Goal: Use online tool/utility: Use online tool/utility

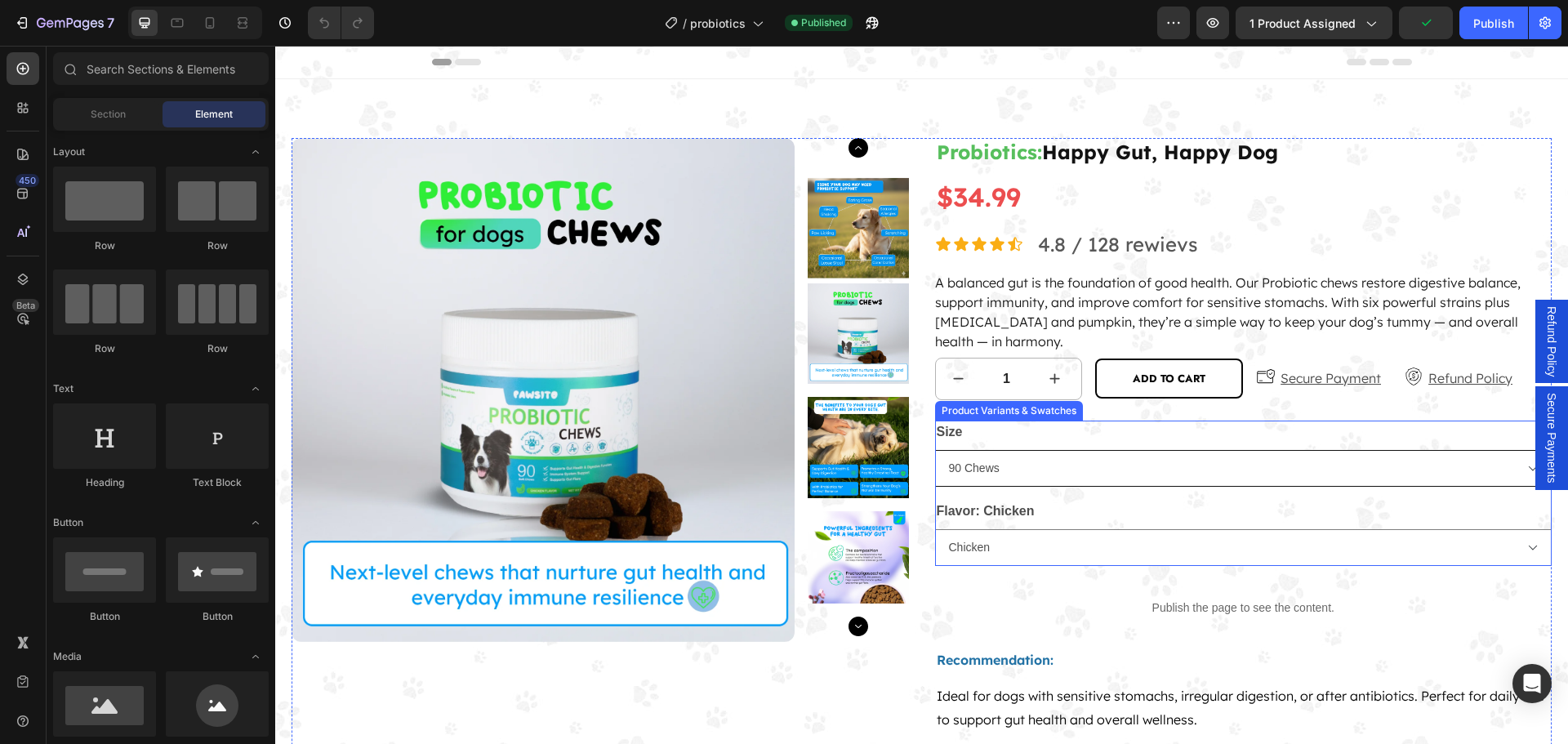
click at [1084, 459] on select "90 Chews" at bounding box center [1244, 468] width 618 height 37
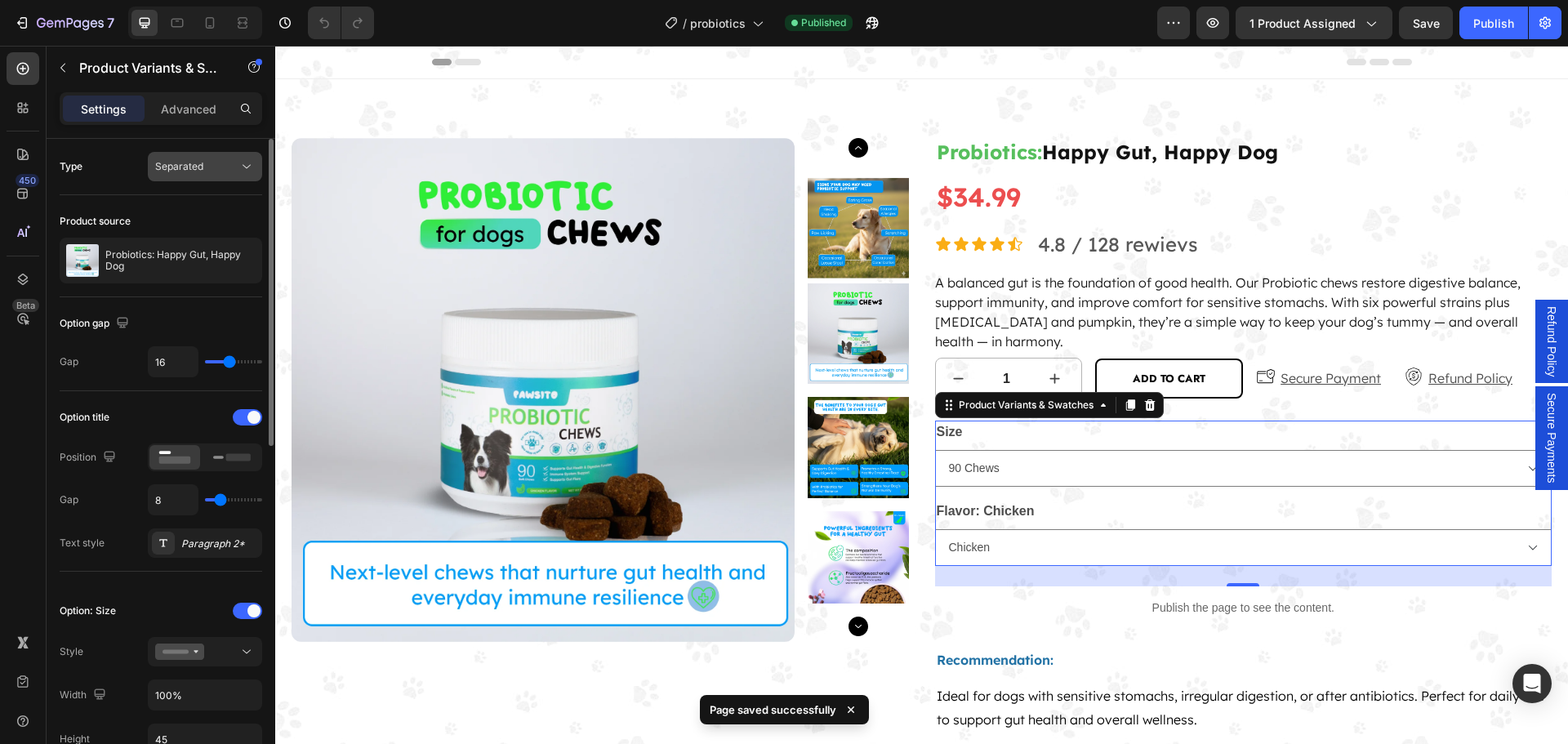
click at [234, 169] on div "Separated" at bounding box center [196, 167] width 83 height 15
click at [229, 177] on button "Separated" at bounding box center [204, 167] width 114 height 30
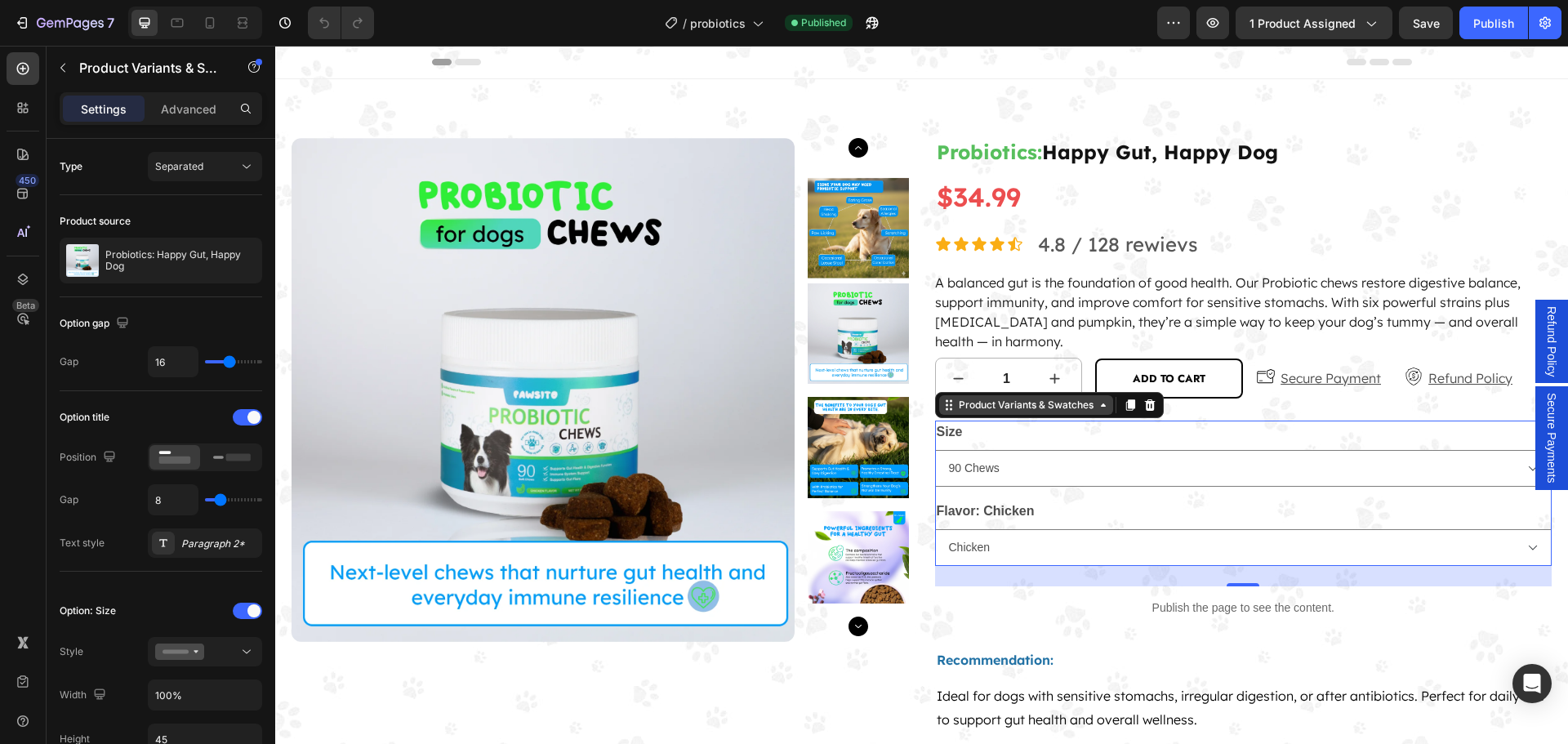
click at [1080, 408] on div "Product Variants & Swatches" at bounding box center [1025, 405] width 141 height 15
click at [982, 410] on div "Product Variants & Swatches" at bounding box center [1025, 405] width 141 height 15
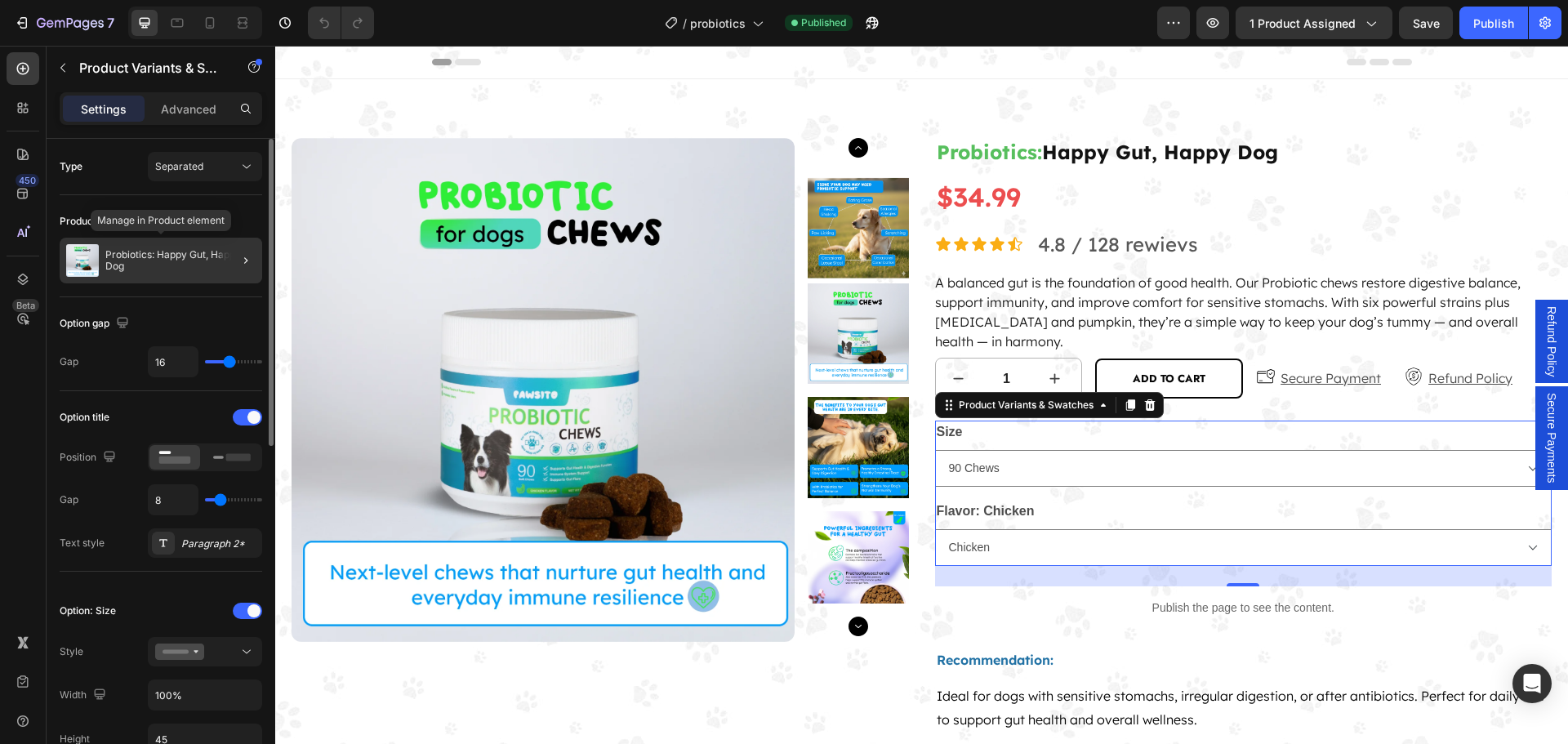
click at [161, 271] on p "Probiotics: Happy Gut, Happy Dog" at bounding box center [181, 260] width 151 height 23
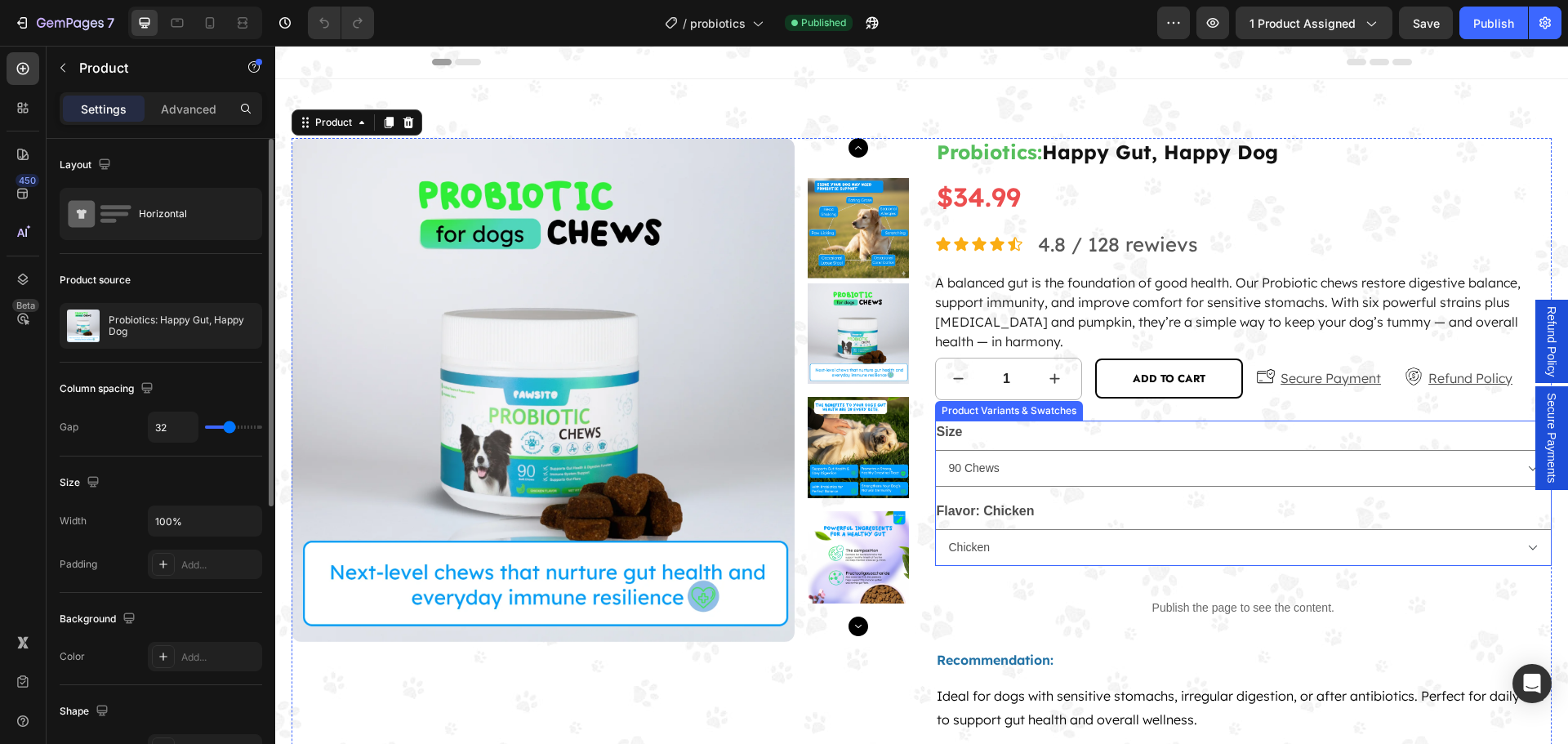
click at [1121, 502] on div "Flavor: Chicken Chicken" at bounding box center [1244, 533] width 618 height 66
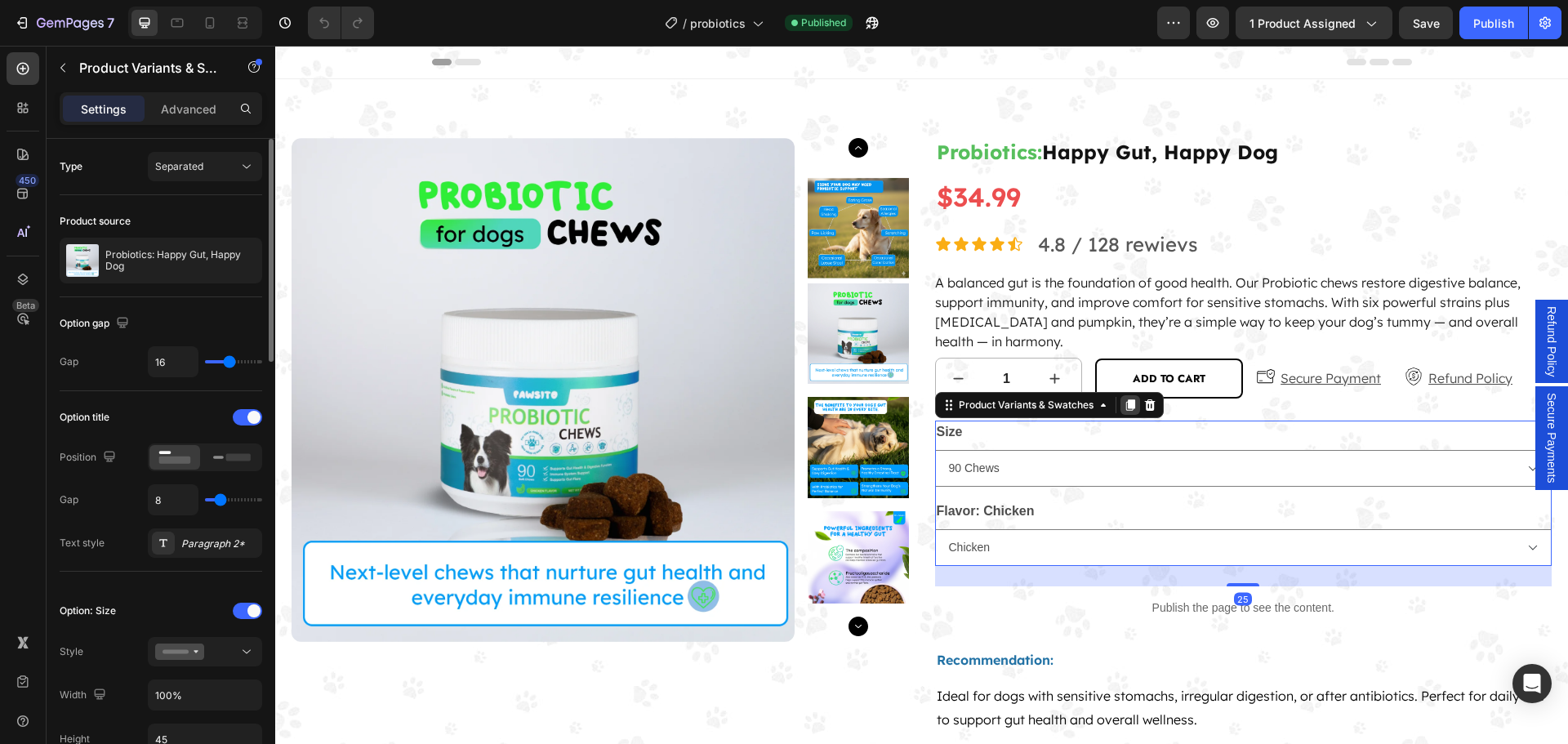
click at [1126, 402] on icon at bounding box center [1130, 406] width 9 height 12
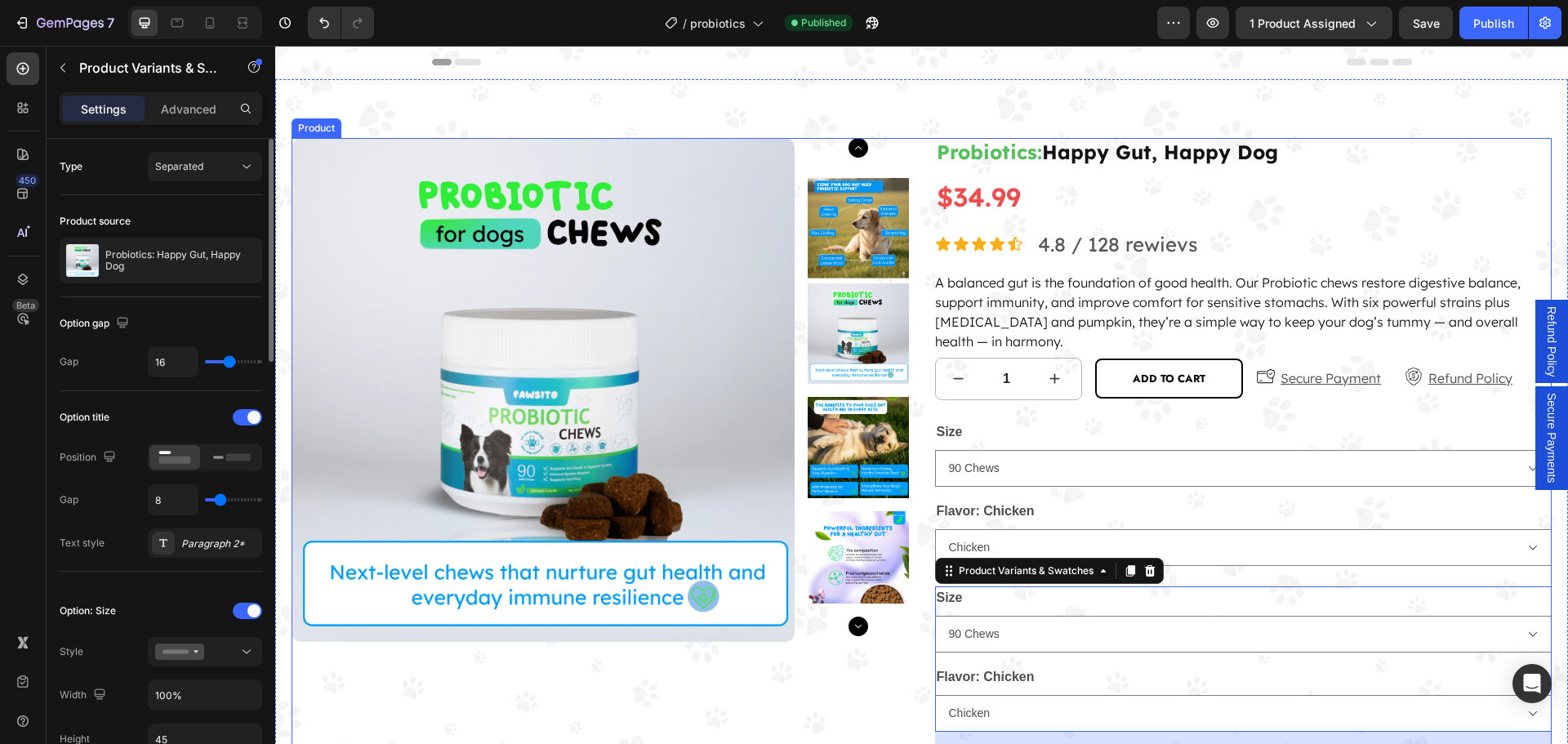
scroll to position [164, 0]
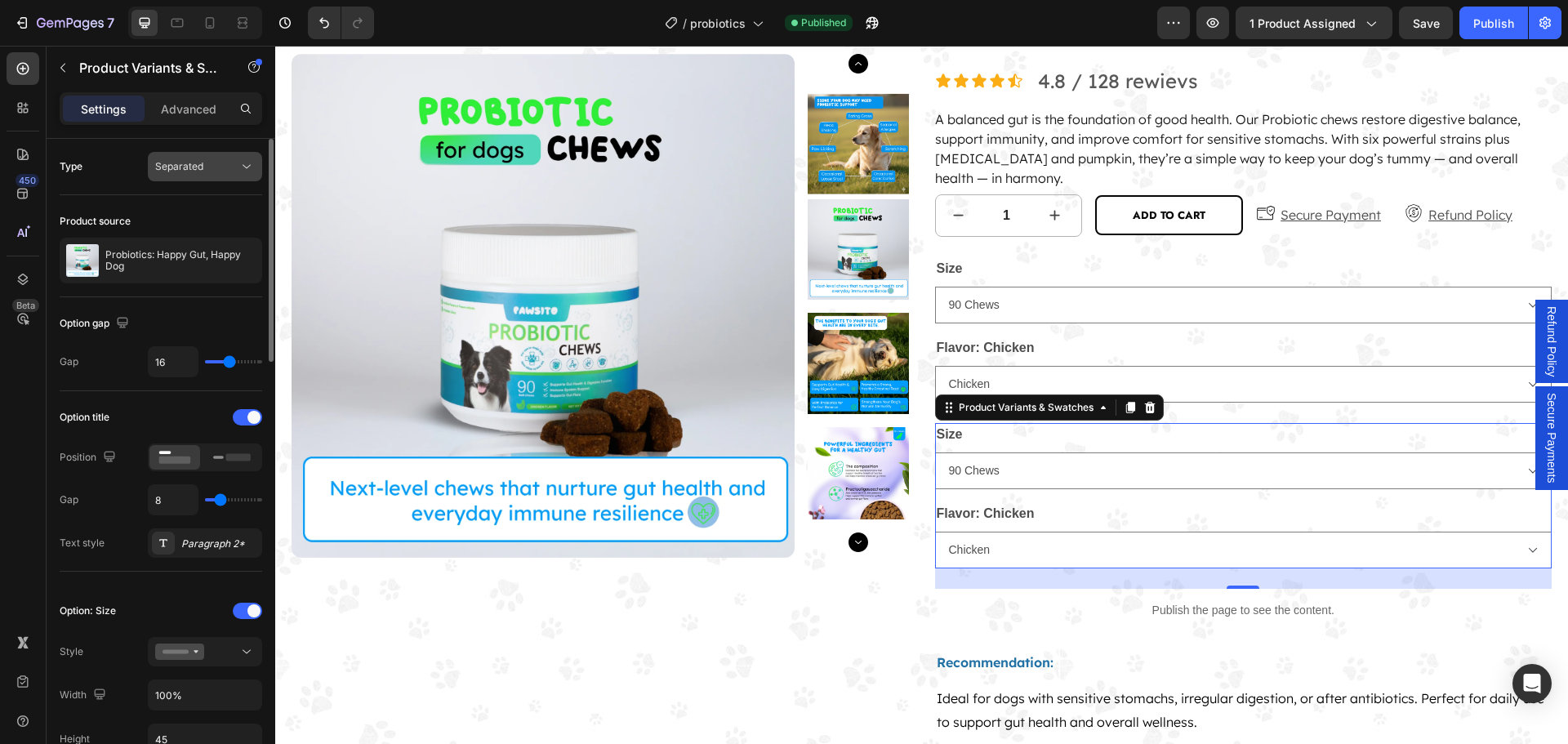
click at [215, 172] on div "Separated" at bounding box center [196, 167] width 83 height 15
click at [111, 182] on div "Type Separated" at bounding box center [161, 167] width 202 height 57
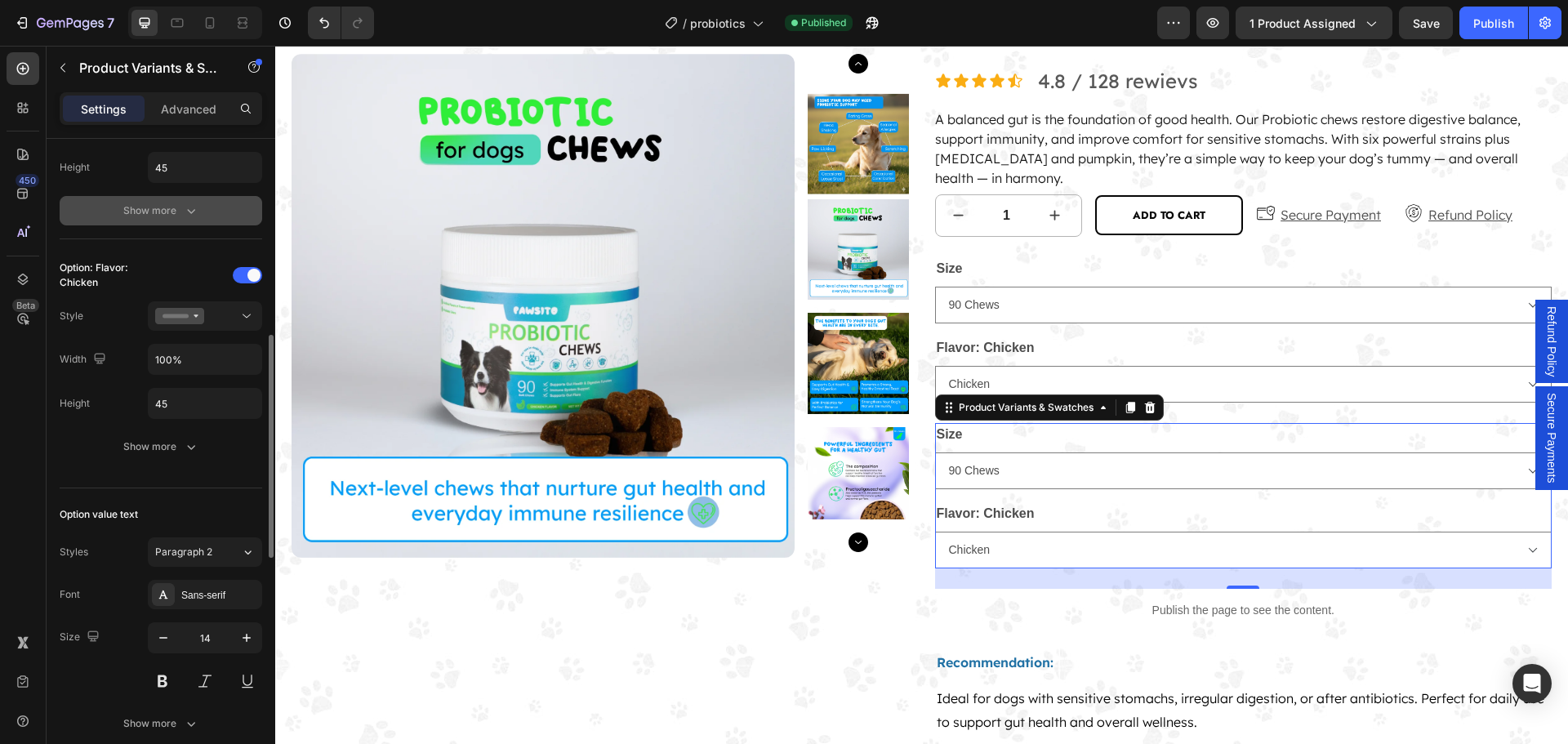
scroll to position [490, 0]
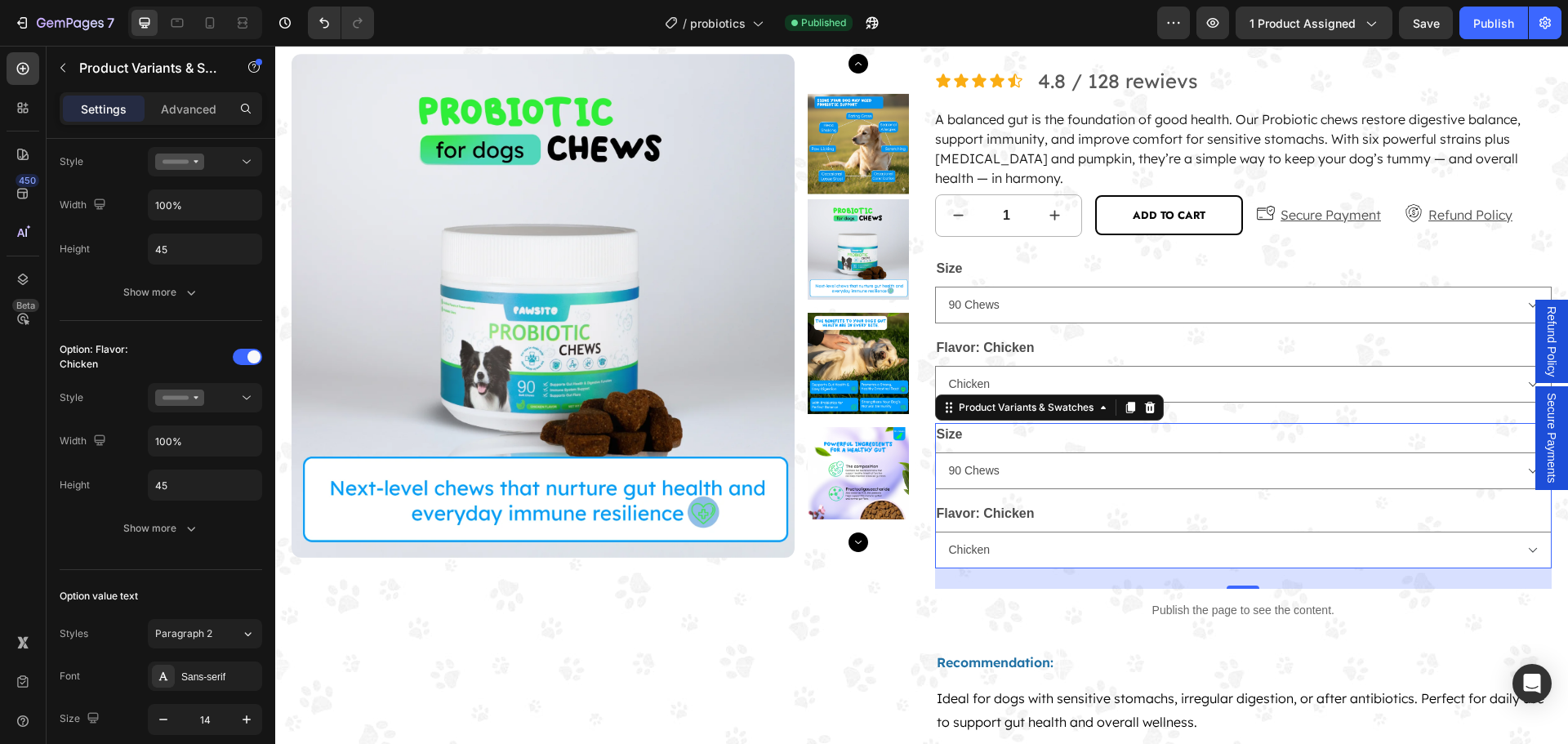
click at [1144, 405] on icon at bounding box center [1149, 407] width 13 height 13
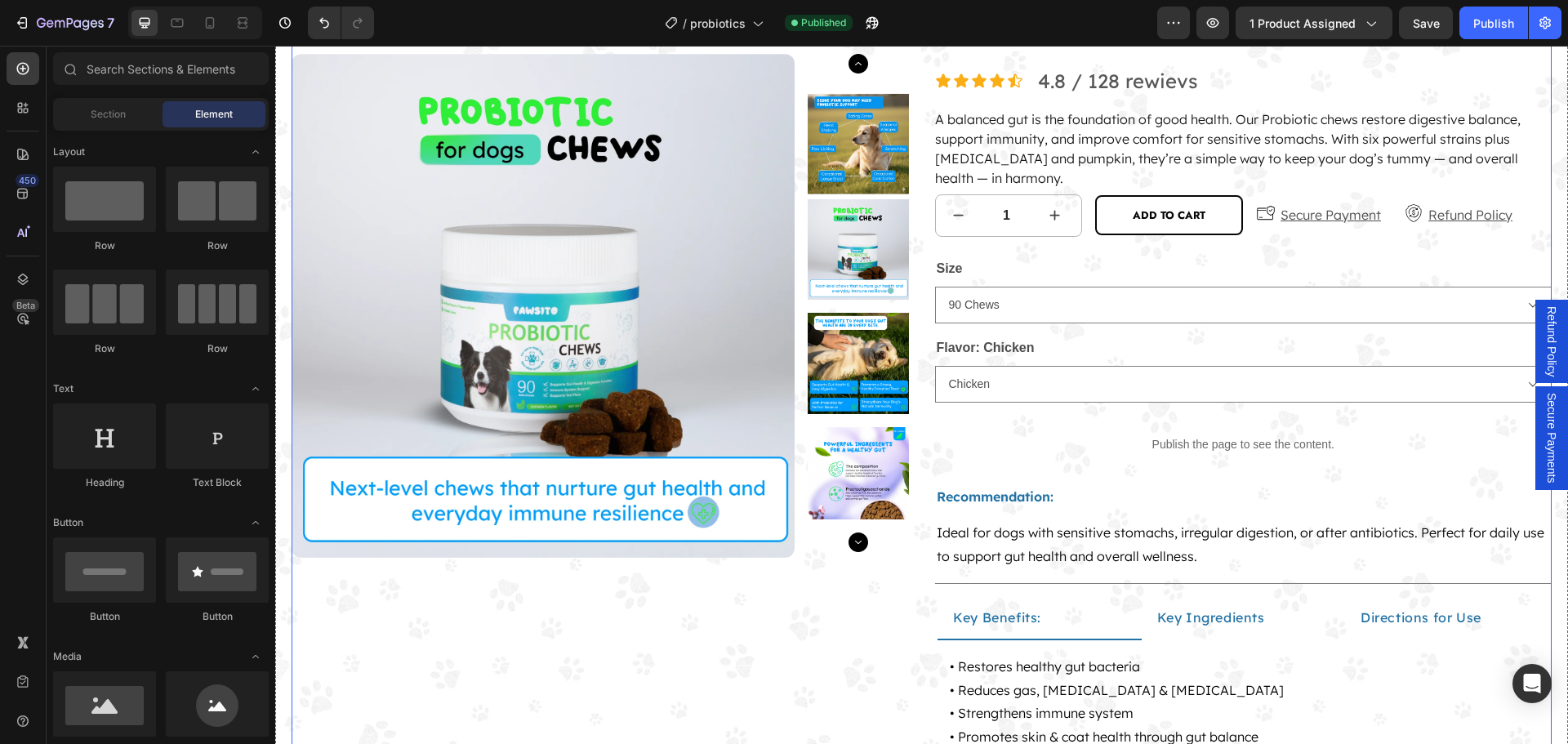
click at [1137, 362] on div "Flavor: Chicken Chicken" at bounding box center [1244, 369] width 618 height 66
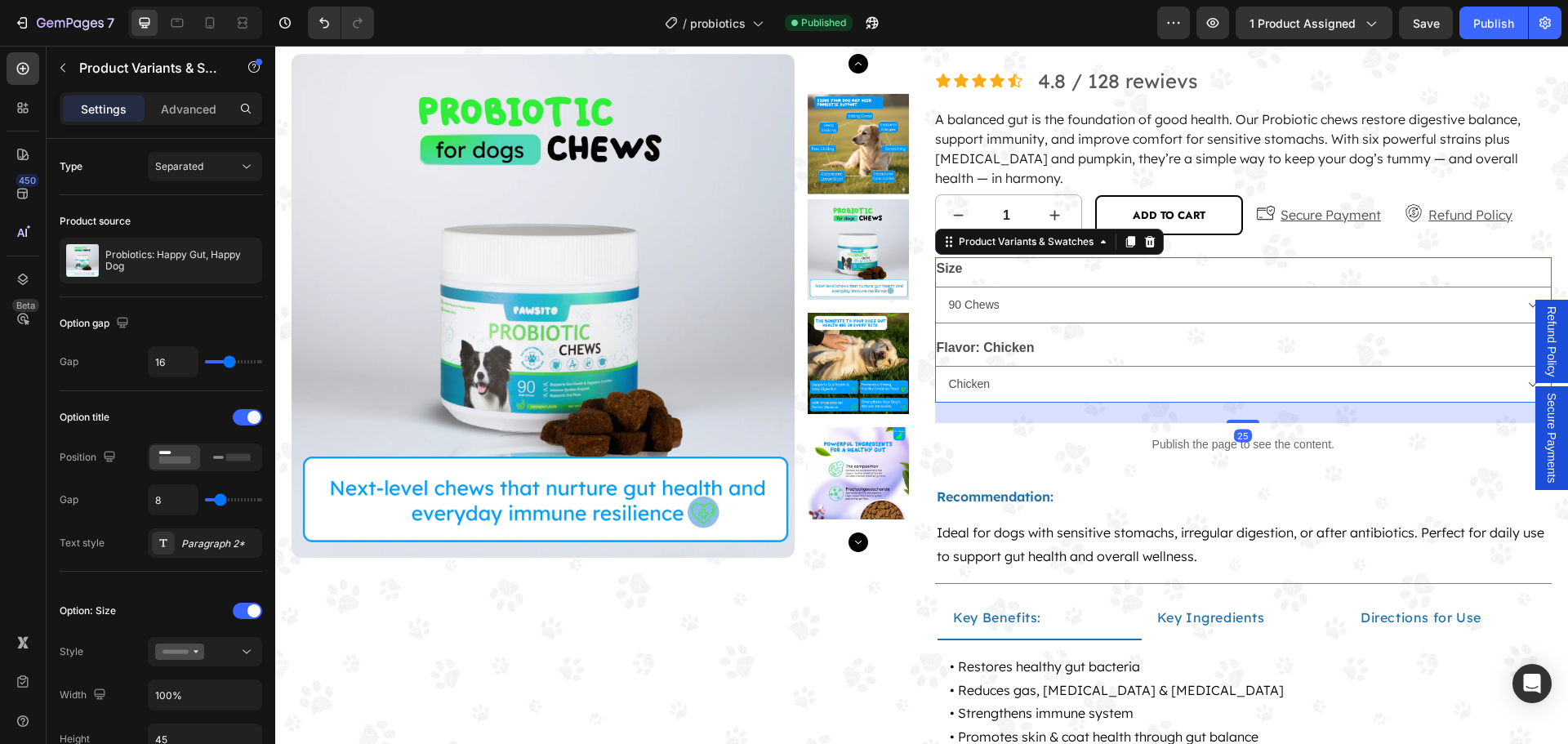
click at [1035, 230] on div "Product Variants & Swatches" at bounding box center [1049, 242] width 229 height 26
click at [224, 167] on div "Separated" at bounding box center [196, 167] width 83 height 15
click at [201, 237] on p "Combine" at bounding box center [201, 237] width 93 height 15
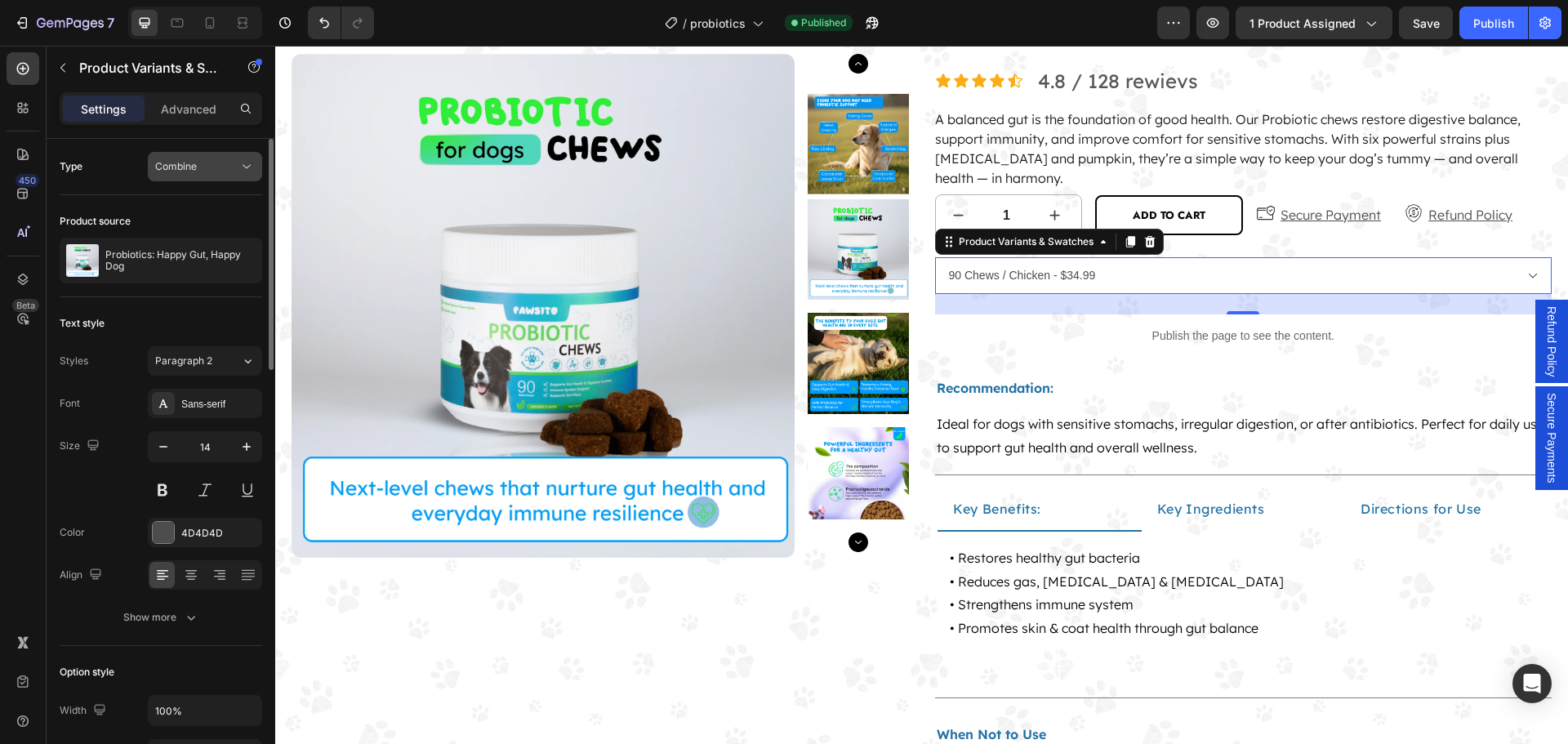
click at [236, 176] on button "Combine" at bounding box center [204, 167] width 114 height 30
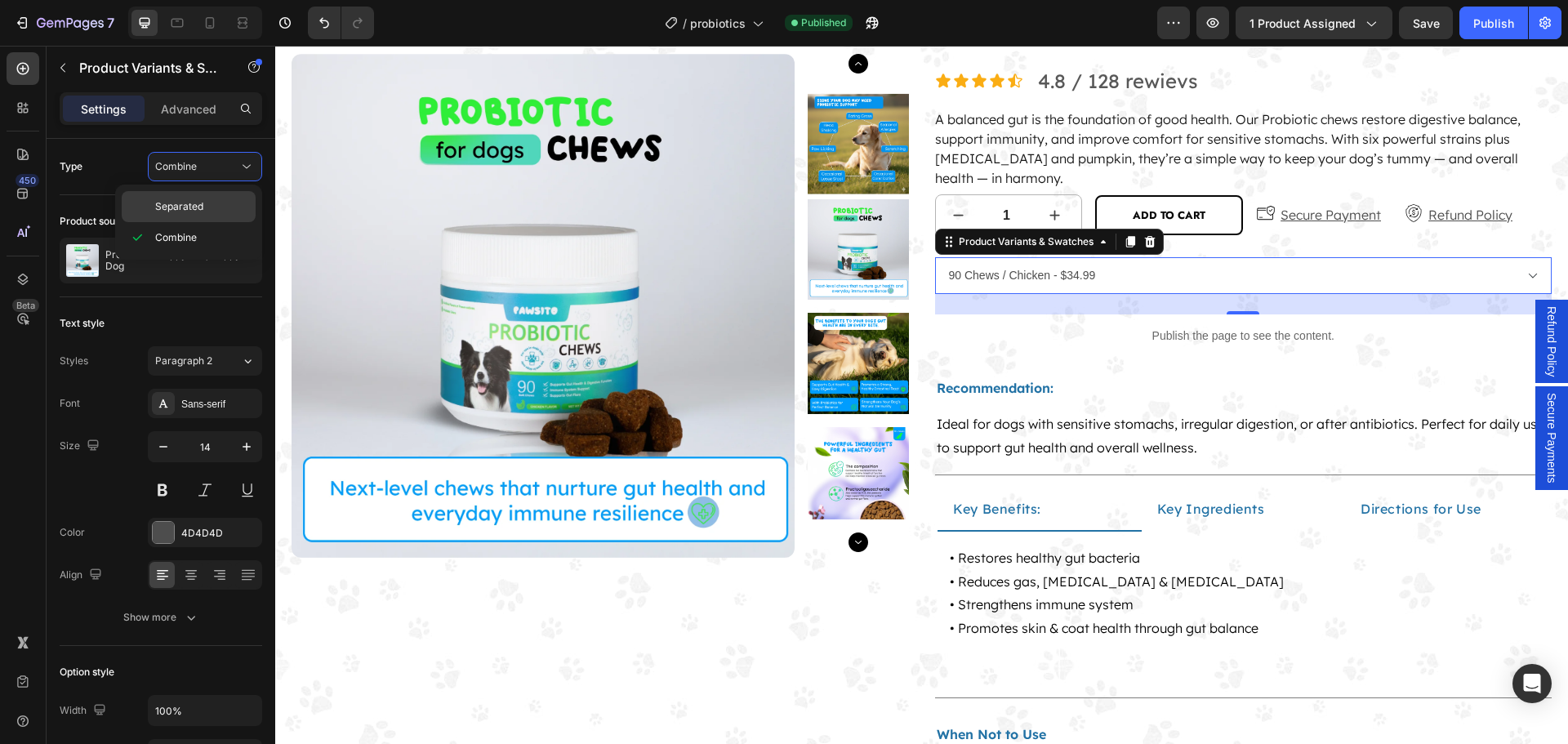
click at [205, 209] on p "Separated" at bounding box center [201, 206] width 93 height 15
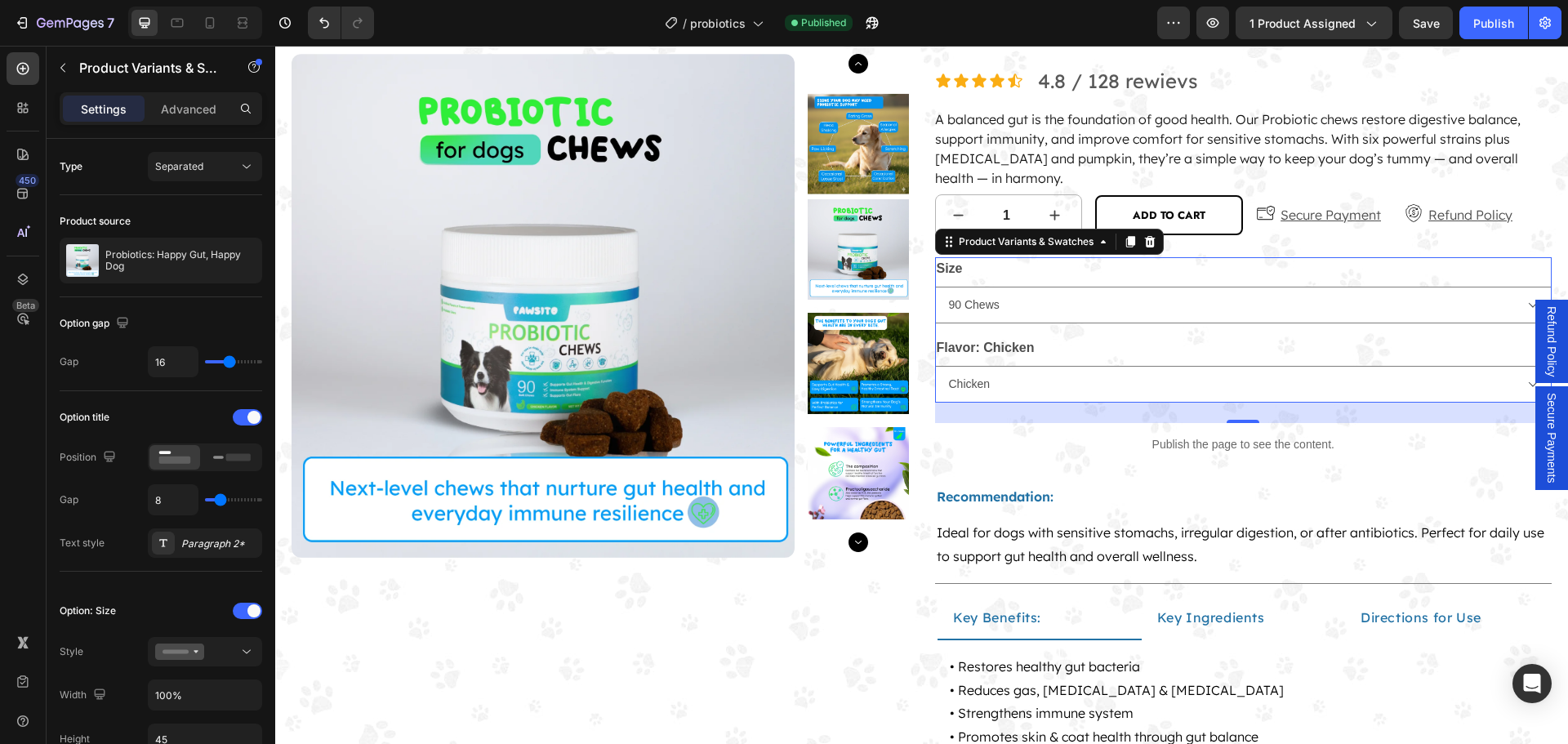
click at [189, 94] on div "Settings Advanced" at bounding box center [161, 108] width 202 height 33
click at [186, 102] on p "Advanced" at bounding box center [188, 108] width 56 height 17
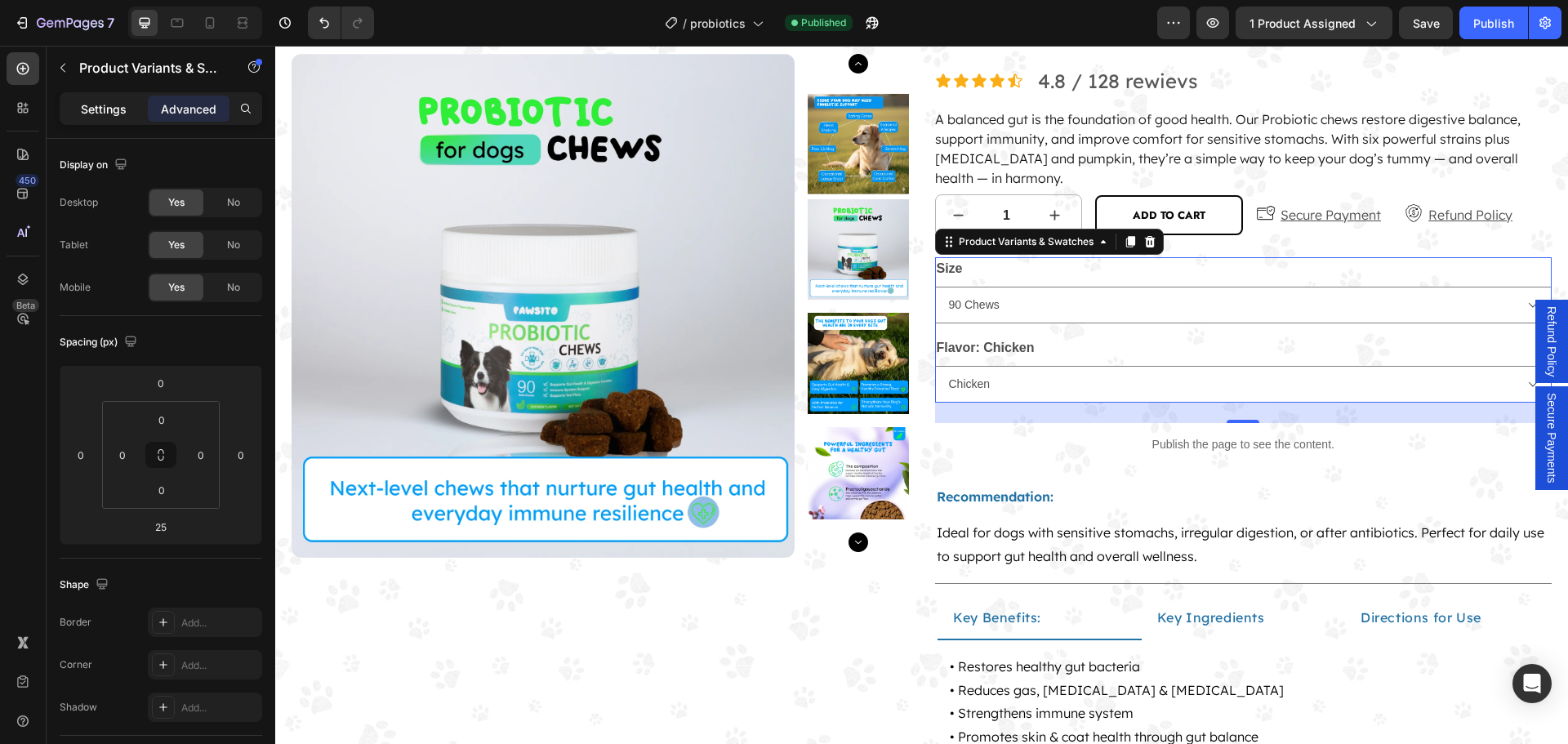
click at [102, 105] on p "Settings" at bounding box center [104, 108] width 46 height 17
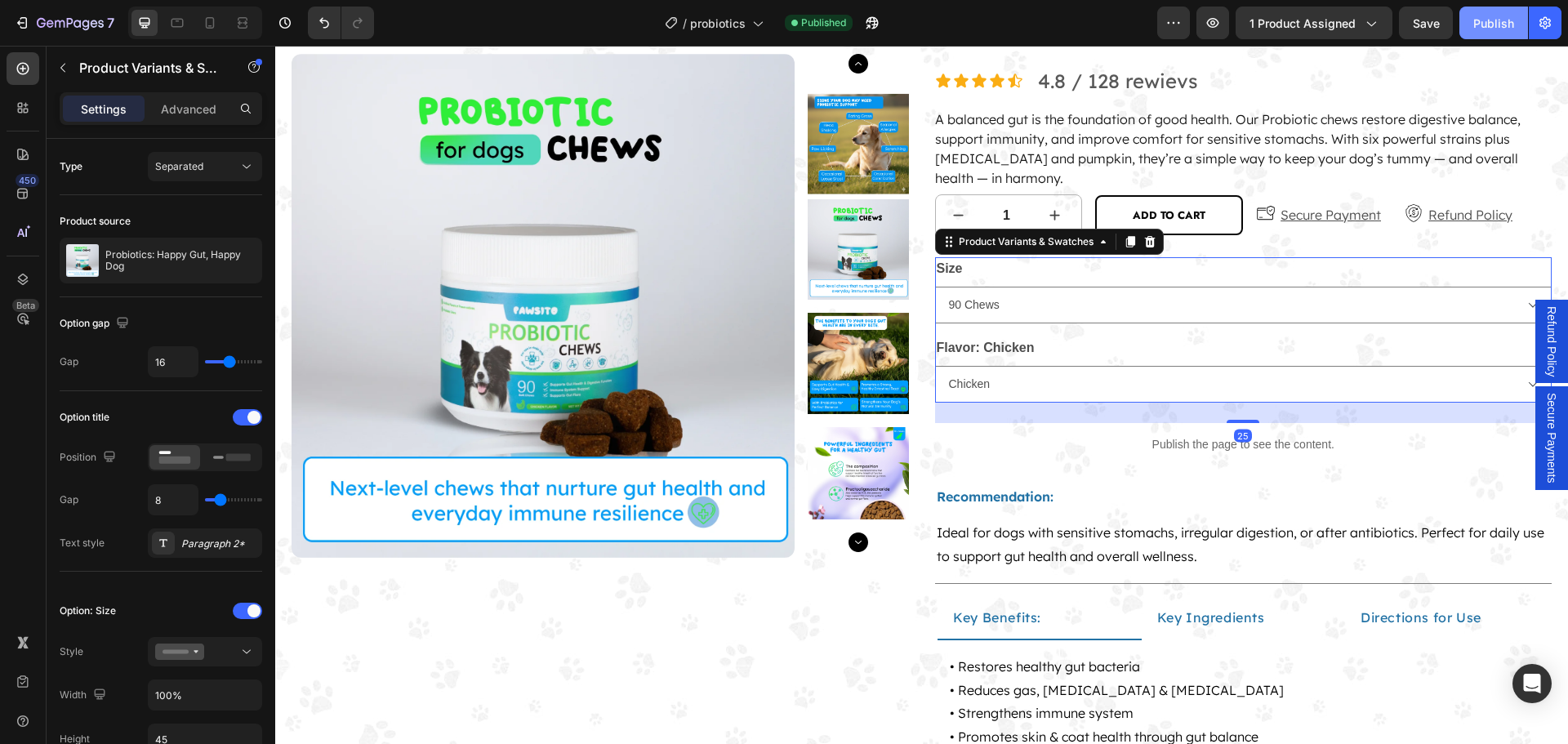
click at [1475, 16] on div "Publish" at bounding box center [1493, 23] width 41 height 17
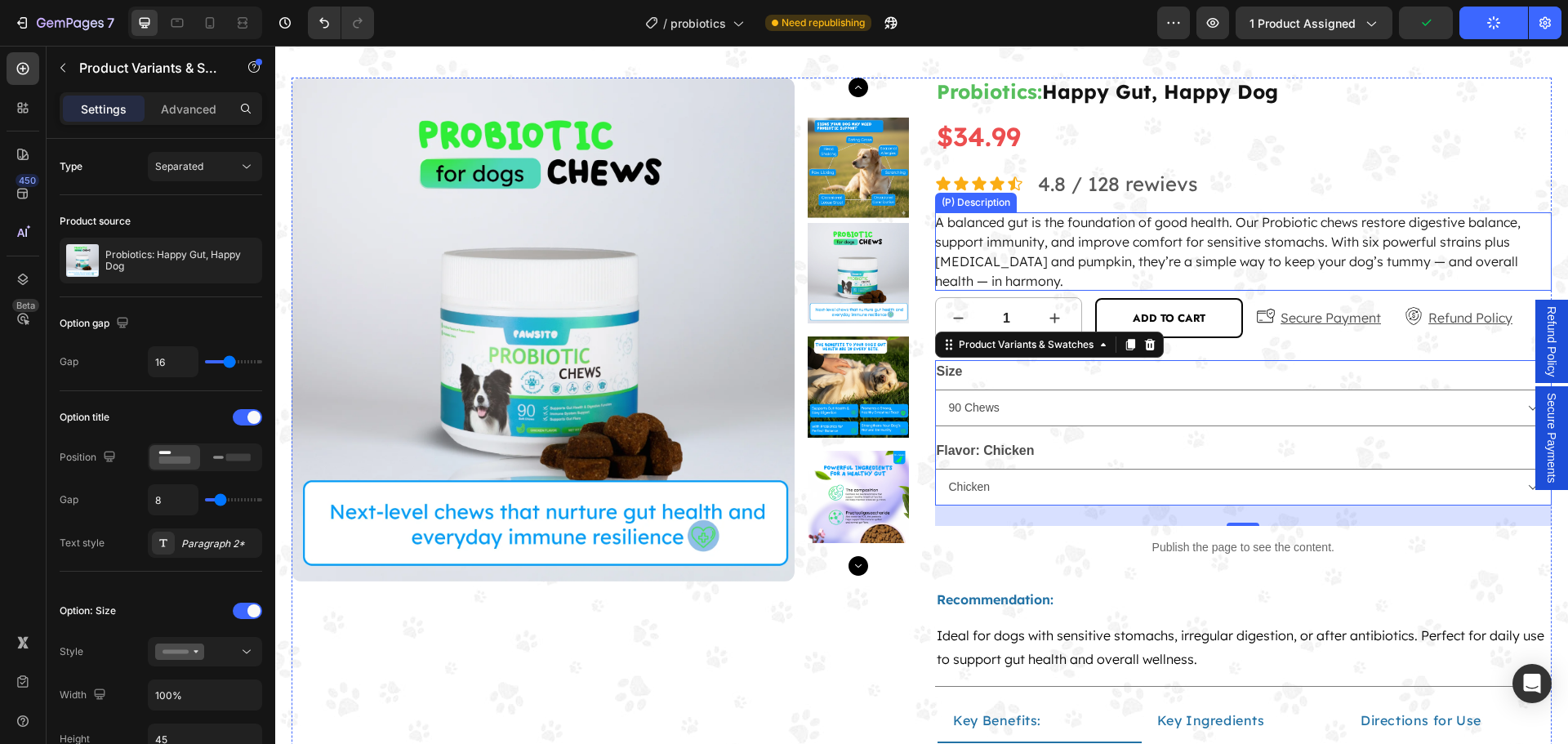
scroll to position [0, 0]
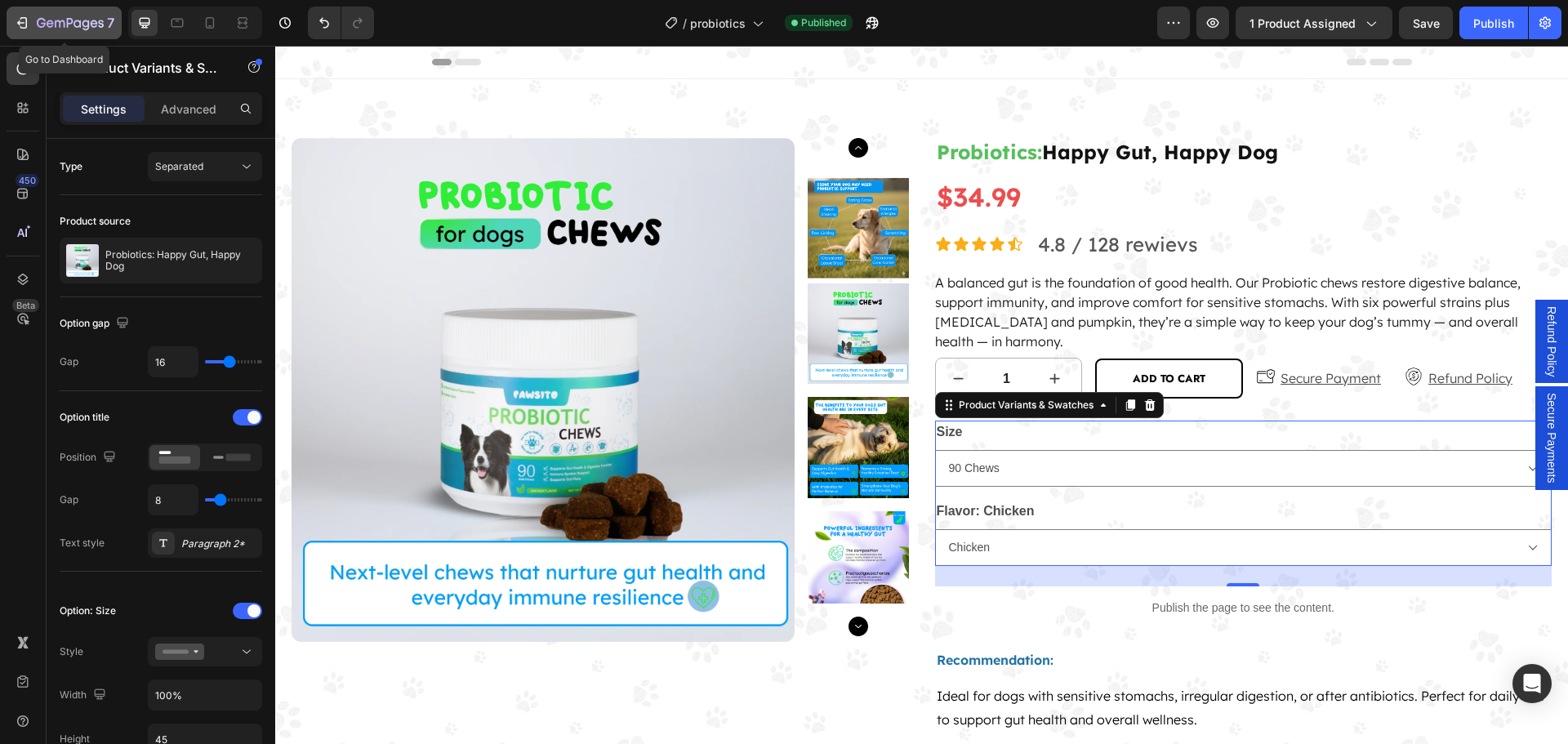
click at [58, 22] on icon "button" at bounding box center [70, 24] width 67 height 14
